Goal: Information Seeking & Learning: Learn about a topic

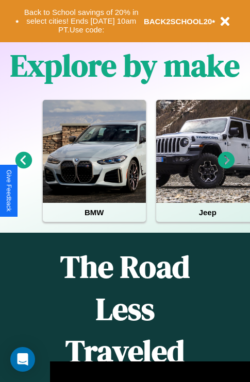
scroll to position [1249, 0]
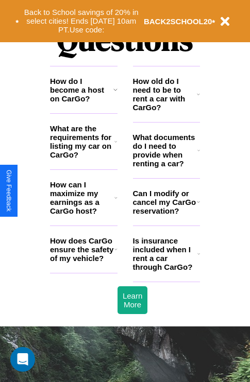
click at [115, 94] on icon at bounding box center [115, 90] width 4 height 8
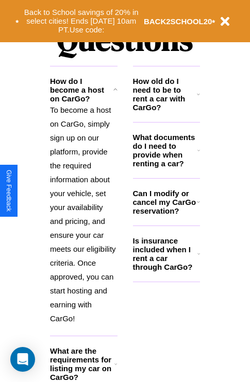
click at [198, 206] on icon at bounding box center [198, 202] width 3 height 8
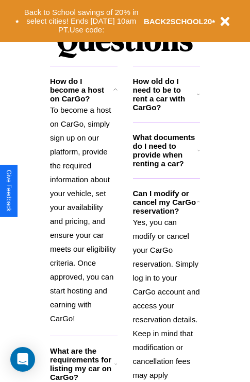
click at [83, 217] on p "To become a host on CarGo, simply sign up on our platform, provide the required…" at bounding box center [84, 214] width 68 height 223
click at [198, 155] on icon at bounding box center [198, 150] width 3 height 8
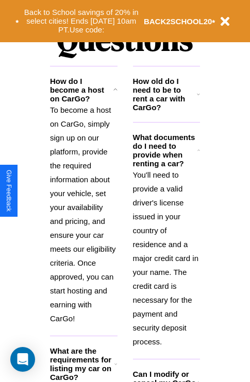
click at [198, 98] on icon at bounding box center [198, 94] width 3 height 8
